Goal: Find specific page/section: Find specific page/section

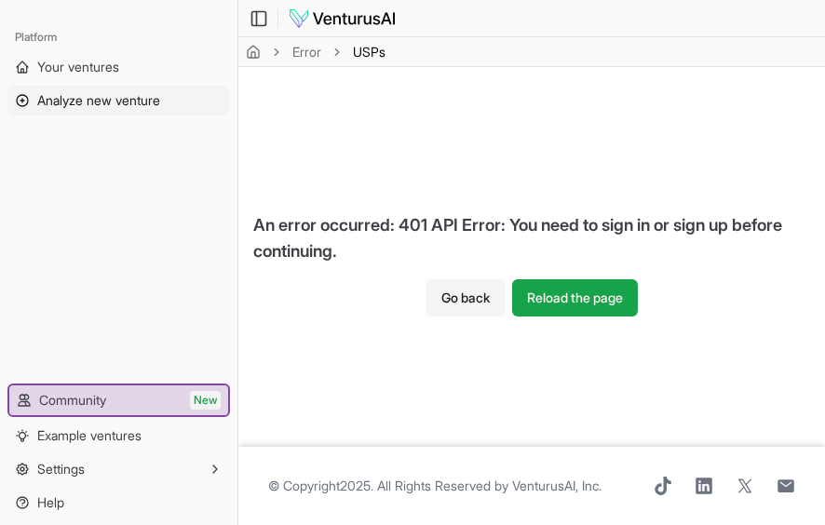
click at [114, 104] on span "Analyze new venture" at bounding box center [98, 100] width 123 height 19
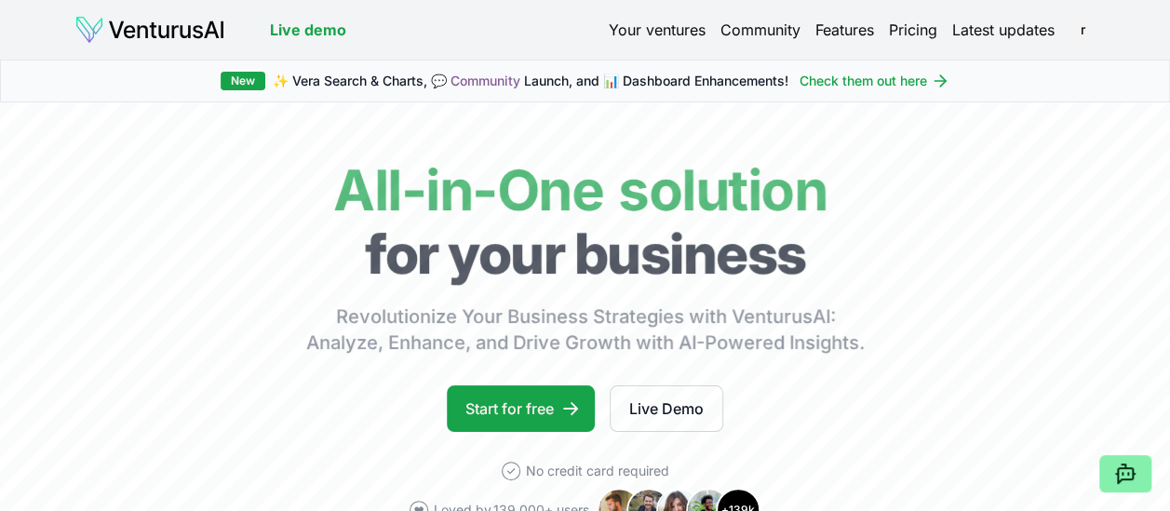
click at [661, 32] on link "Your ventures" at bounding box center [657, 30] width 97 height 22
